Goal: Task Accomplishment & Management: Manage account settings

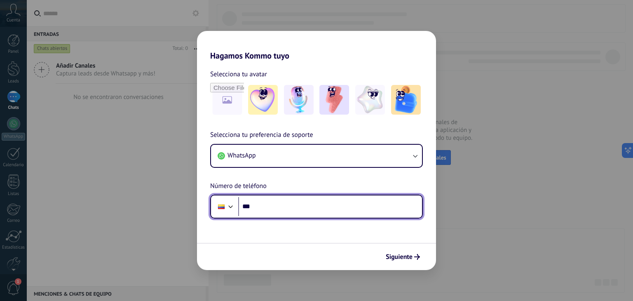
click at [311, 208] on input "***" at bounding box center [330, 206] width 184 height 19
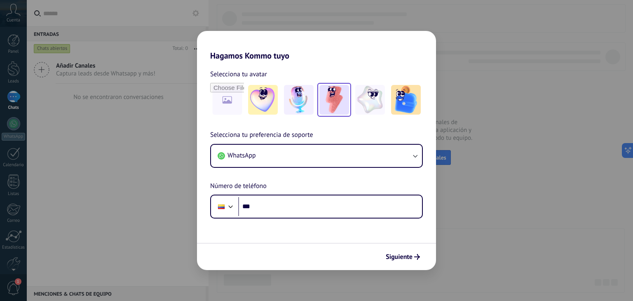
click at [339, 103] on img at bounding box center [335, 100] width 30 height 30
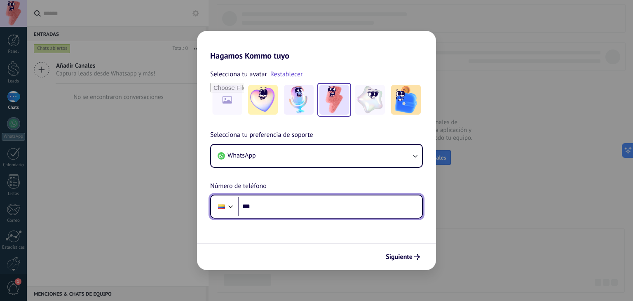
click at [282, 208] on input "***" at bounding box center [330, 206] width 184 height 19
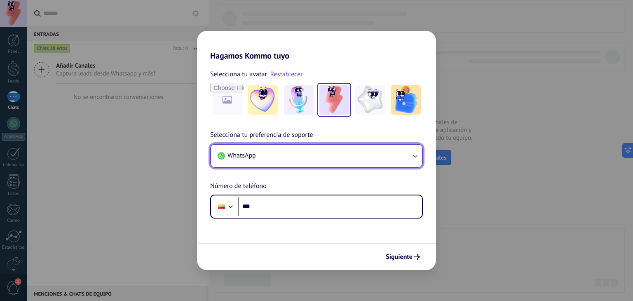
click at [286, 157] on button "WhatsApp" at bounding box center [316, 156] width 211 height 22
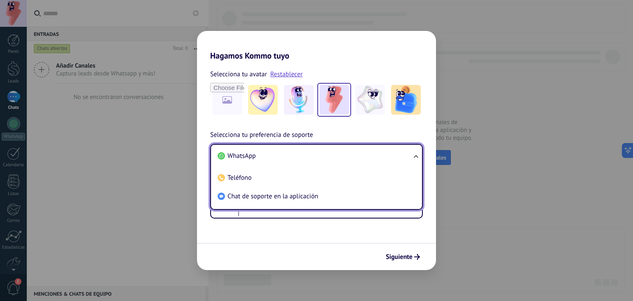
click at [291, 159] on li "WhatsApp" at bounding box center [314, 156] width 201 height 19
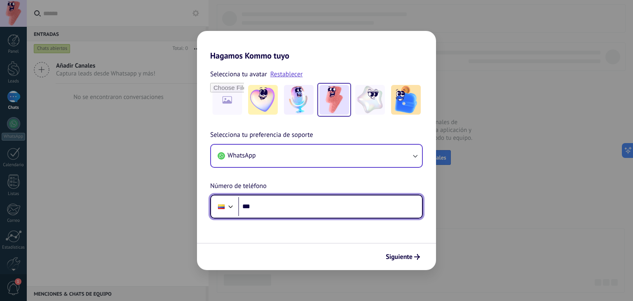
click at [290, 210] on input "***" at bounding box center [330, 206] width 184 height 19
type input "**********"
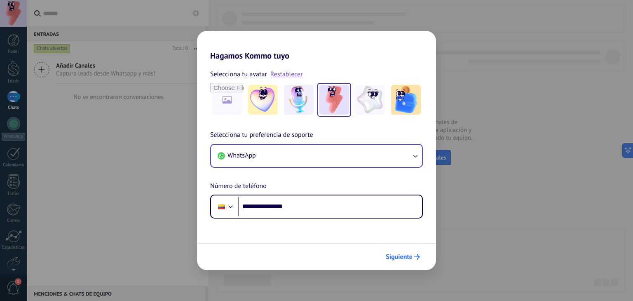
click at [388, 256] on span "Siguiente" at bounding box center [399, 257] width 27 height 6
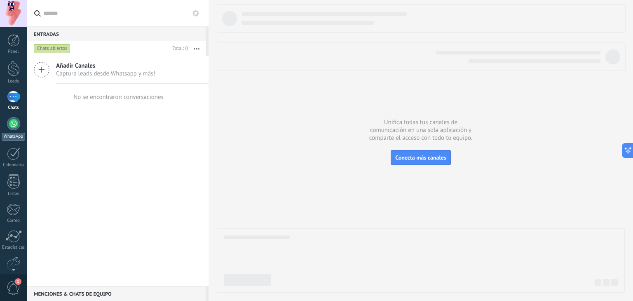
click at [15, 127] on div at bounding box center [13, 123] width 13 height 13
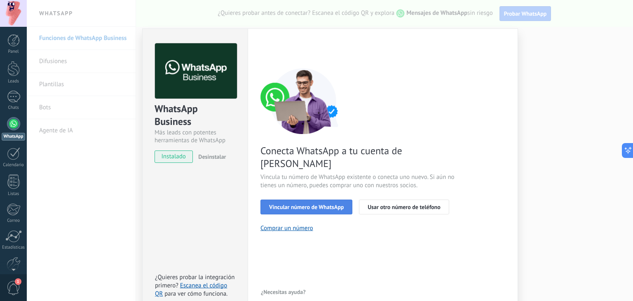
click at [310, 204] on span "Vincular número de WhatsApp" at bounding box center [306, 207] width 75 height 6
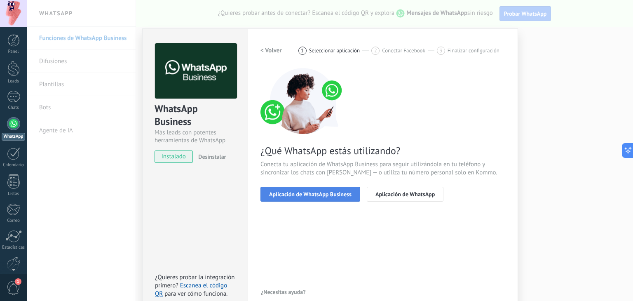
click at [310, 193] on span "Aplicación de WhatsApp Business" at bounding box center [310, 194] width 82 height 6
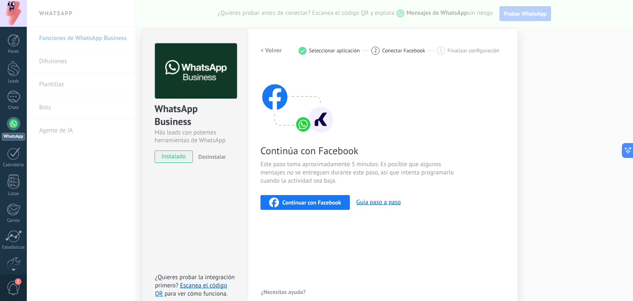
click at [312, 200] on span "Continuar con Facebook" at bounding box center [311, 203] width 59 height 6
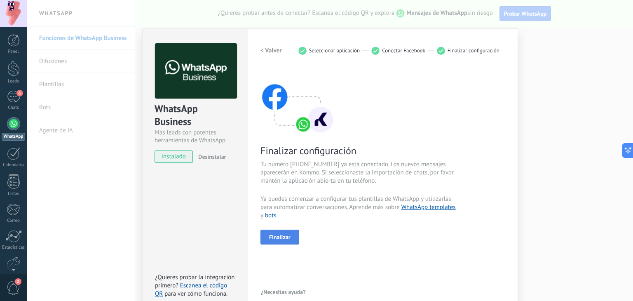
click at [284, 237] on span "Finalizar" at bounding box center [279, 237] width 21 height 6
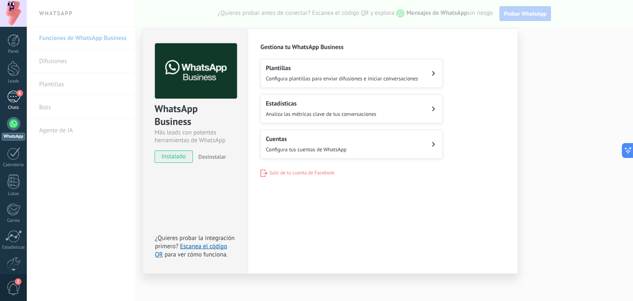
click at [17, 101] on div "6" at bounding box center [13, 97] width 13 height 12
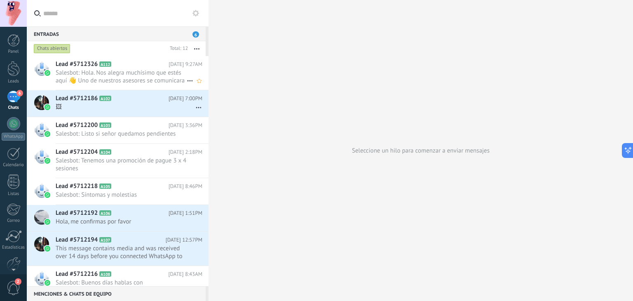
click at [103, 74] on span "Salesbot: Hola. Nos alegra muchísimo que estés aquí 👋 Uno de nuestros asesores …" at bounding box center [121, 77] width 131 height 16
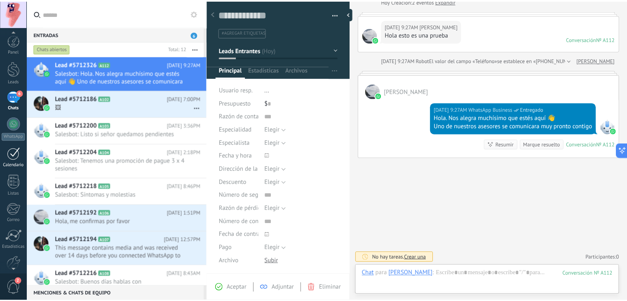
scroll to position [42, 0]
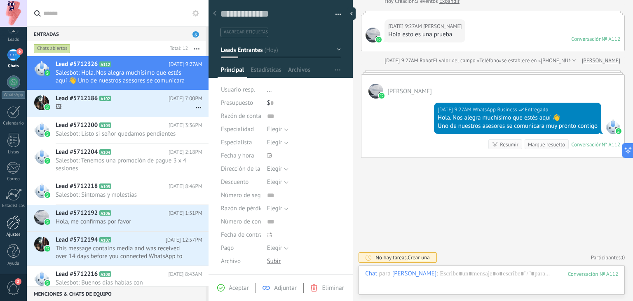
click at [14, 226] on div at bounding box center [14, 222] width 14 height 14
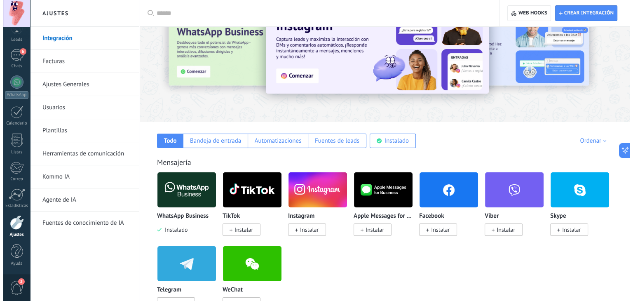
scroll to position [46, 0]
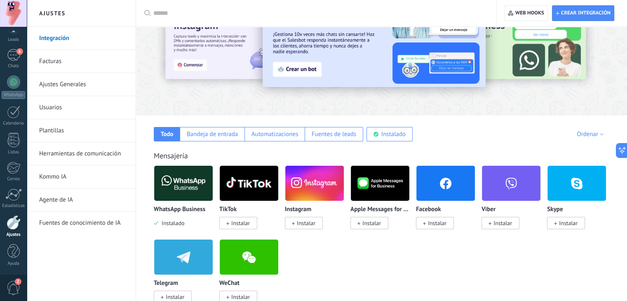
click at [438, 225] on span "Instalar" at bounding box center [437, 222] width 19 height 7
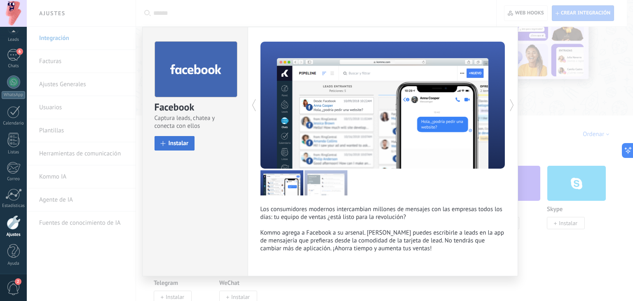
click at [178, 142] on span "Instalar" at bounding box center [179, 143] width 20 height 6
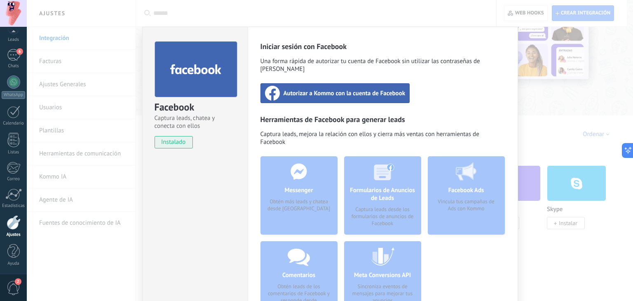
click at [325, 89] on span "Autorizar a Kommo con la cuenta de Facebook" at bounding box center [345, 93] width 122 height 8
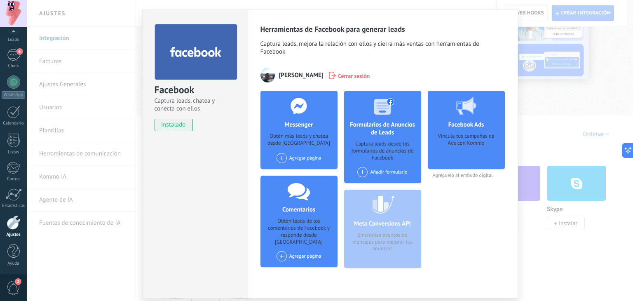
scroll to position [19, 0]
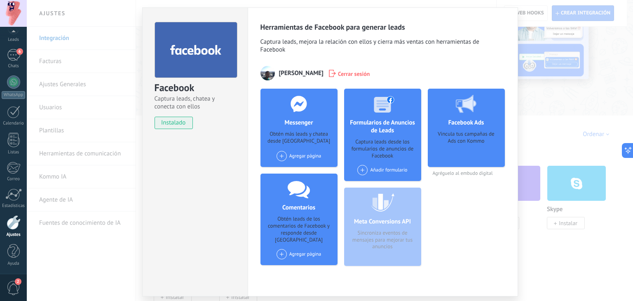
click at [279, 156] on span at bounding box center [282, 156] width 10 height 10
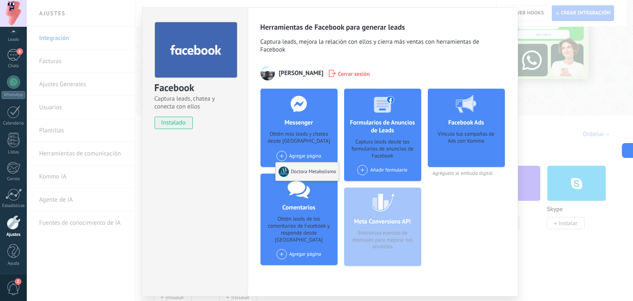
click at [313, 172] on div "Doctora Metabolismo" at bounding box center [308, 171] width 64 height 18
click at [296, 158] on div "Agregar página Doctora Metabolismo" at bounding box center [299, 156] width 45 height 10
click at [296, 171] on div "Doctora Metabolismo" at bounding box center [308, 171] width 64 height 18
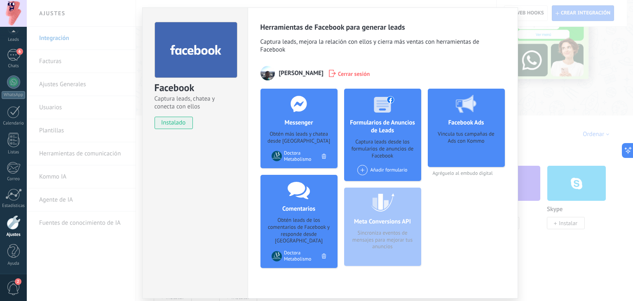
scroll to position [46, 0]
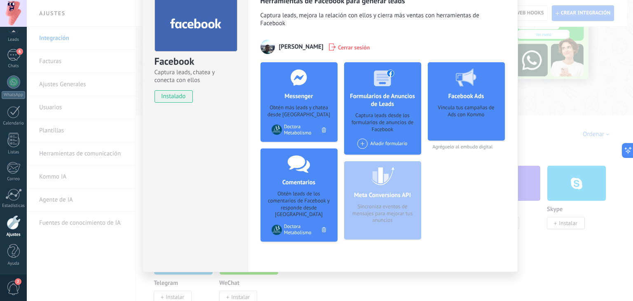
click at [383, 149] on div "Añadir formulario" at bounding box center [382, 147] width 54 height 16
click at [370, 144] on div "Añadir formulario" at bounding box center [383, 144] width 50 height 10
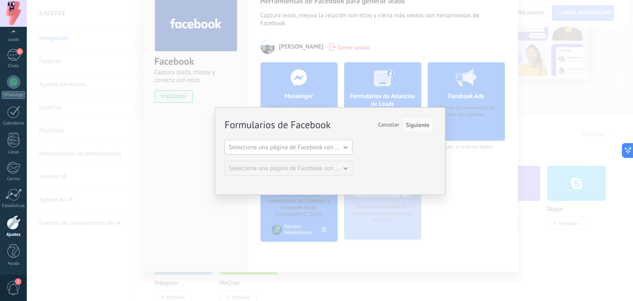
click at [329, 148] on span "Seleccione una página de Facebook con formas" at bounding box center [291, 147] width 125 height 8
click at [281, 158] on span "Doctora Metabolismo" at bounding box center [285, 162] width 130 height 8
click at [421, 127] on span "Siguiente" at bounding box center [418, 125] width 24 height 6
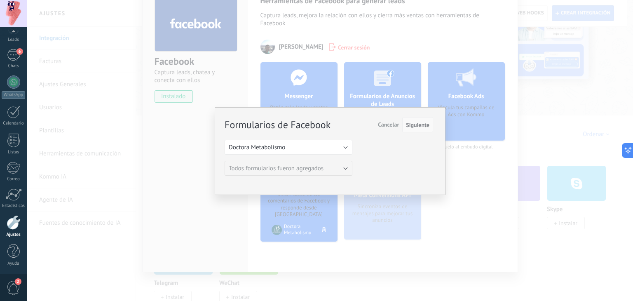
click at [416, 123] on span "Siguiente" at bounding box center [418, 125] width 24 height 6
click at [424, 128] on span "Siguiente" at bounding box center [418, 125] width 24 height 6
click at [418, 123] on span "Siguiente" at bounding box center [418, 125] width 24 height 6
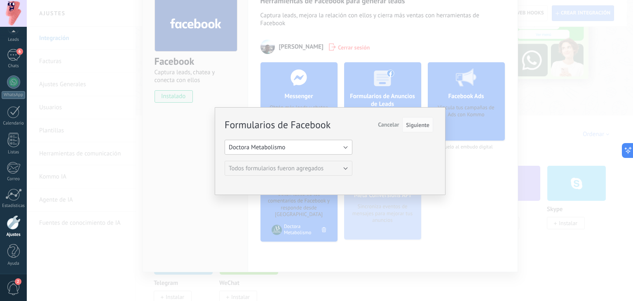
click at [325, 148] on button "Doctora Metabolismo" at bounding box center [289, 147] width 128 height 15
click at [268, 163] on span "Doctora Metabolismo" at bounding box center [285, 162] width 130 height 8
click at [420, 126] on span "Siguiente" at bounding box center [418, 125] width 24 height 6
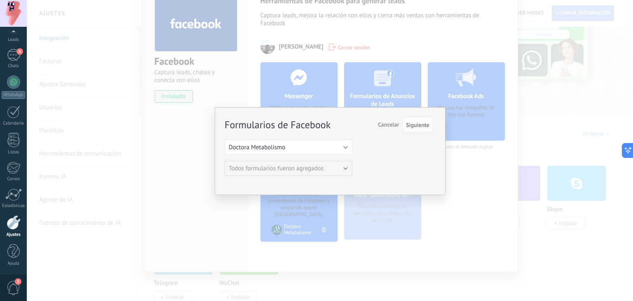
click at [415, 115] on div "Formularios de Facebook Siguiente Cancelar Seleccione una página de Facebook co…" at bounding box center [330, 151] width 231 height 88
click at [426, 130] on button "Siguiente" at bounding box center [417, 125] width 31 height 16
click at [424, 130] on button "Siguiente" at bounding box center [417, 125] width 31 height 16
click at [411, 99] on div "Formularios de Facebook Siguiente Cancelar Seleccione una página de Facebook co…" at bounding box center [330, 150] width 607 height 301
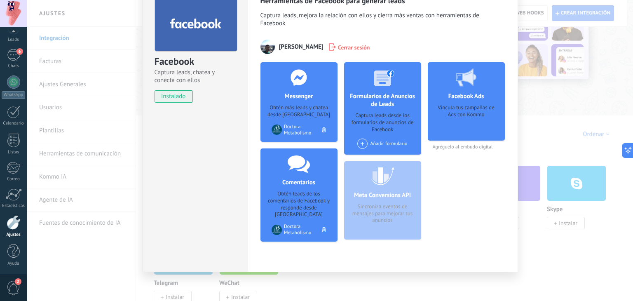
click at [388, 143] on div "Añadir formulario" at bounding box center [383, 144] width 50 height 10
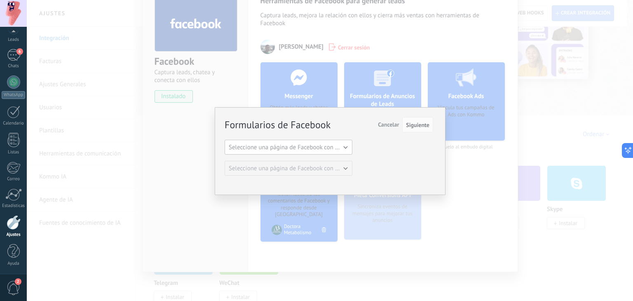
click at [315, 150] on span "Seleccione una página de Facebook con formas" at bounding box center [291, 147] width 125 height 8
click at [287, 161] on span "Doctora Metabolismo" at bounding box center [285, 162] width 130 height 8
click at [416, 127] on span "Siguiente" at bounding box center [418, 125] width 24 height 6
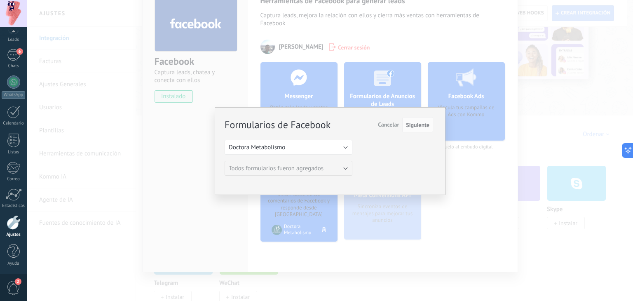
click at [436, 147] on div "Formularios de Facebook Siguiente Cancelar Seleccione una página de Facebook co…" at bounding box center [330, 151] width 231 height 88
click at [457, 157] on div "Formularios de Facebook Siguiente Cancelar Seleccione una página de Facebook co…" at bounding box center [330, 150] width 607 height 301
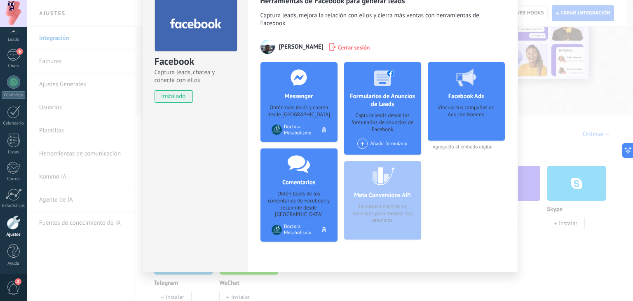
click at [361, 139] on span at bounding box center [363, 144] width 10 height 10
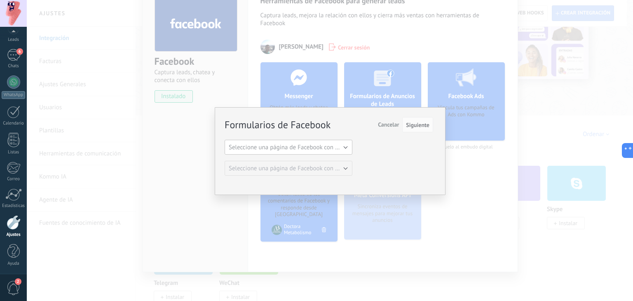
click at [302, 146] on span "Seleccione una página de Facebook con formas" at bounding box center [291, 147] width 125 height 8
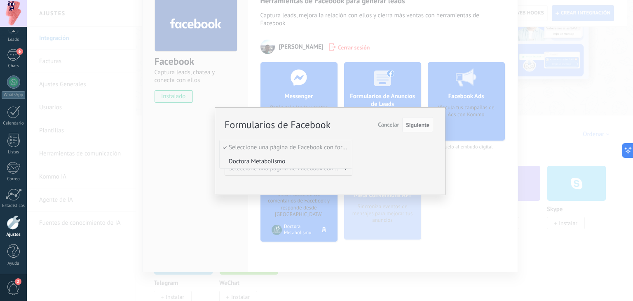
click at [260, 159] on span "Doctora Metabolismo" at bounding box center [285, 162] width 130 height 8
click at [428, 125] on span "Siguiente" at bounding box center [418, 125] width 24 height 6
click at [383, 126] on span "Cancelar" at bounding box center [388, 124] width 21 height 7
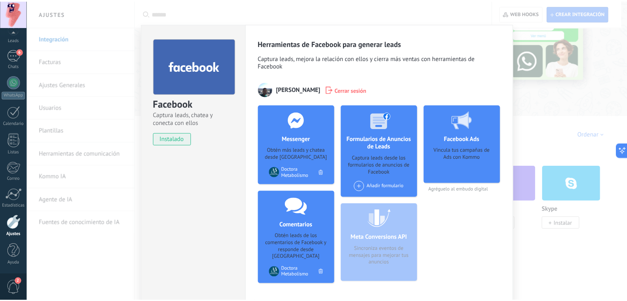
scroll to position [0, 0]
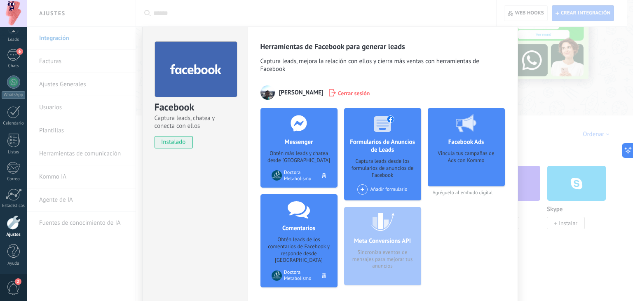
click at [127, 153] on div "Facebook Captura leads, chatea y conecta con ellos instalado Desinstalar Herram…" at bounding box center [330, 150] width 607 height 301
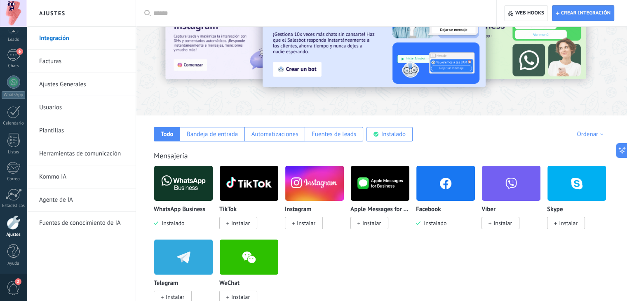
click at [313, 223] on span "Instalar" at bounding box center [306, 222] width 19 height 7
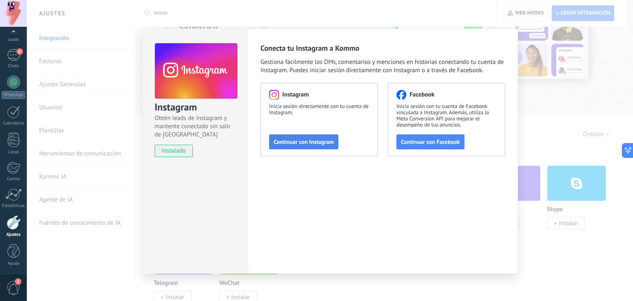
click at [293, 141] on span "Continuar con Instagram" at bounding box center [304, 142] width 60 height 6
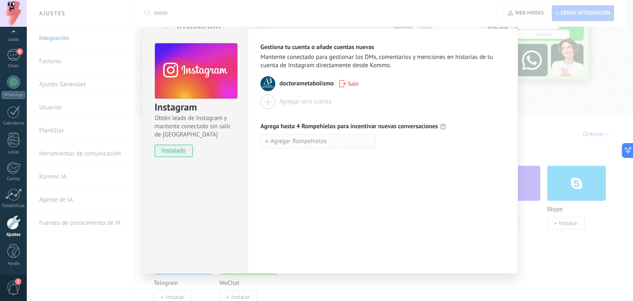
click at [335, 146] on button "Agregar Rompehielos" at bounding box center [318, 141] width 115 height 15
click at [113, 255] on div "Instagram Obtén leads de Instagram y mantente conectado sin salir de Kommo inst…" at bounding box center [330, 150] width 607 height 301
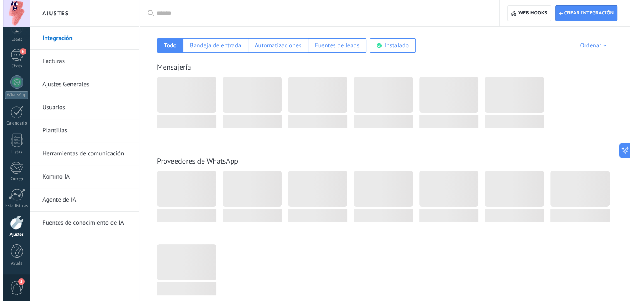
scroll to position [137, 0]
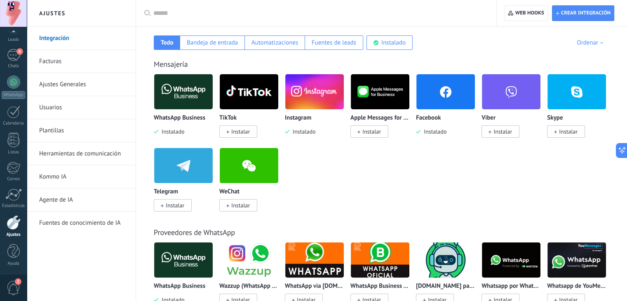
click at [244, 131] on span "Instalar" at bounding box center [240, 131] width 19 height 7
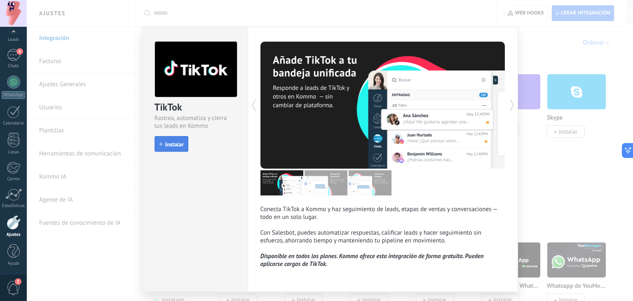
click at [185, 144] on button "Instalar" at bounding box center [172, 144] width 34 height 16
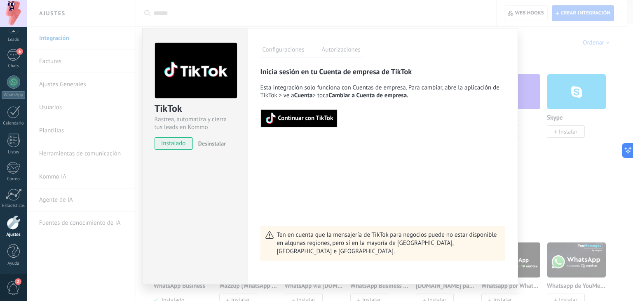
click at [306, 119] on span "Continuar con TikTok" at bounding box center [305, 118] width 55 height 6
